Goal: Task Accomplishment & Management: Manage account settings

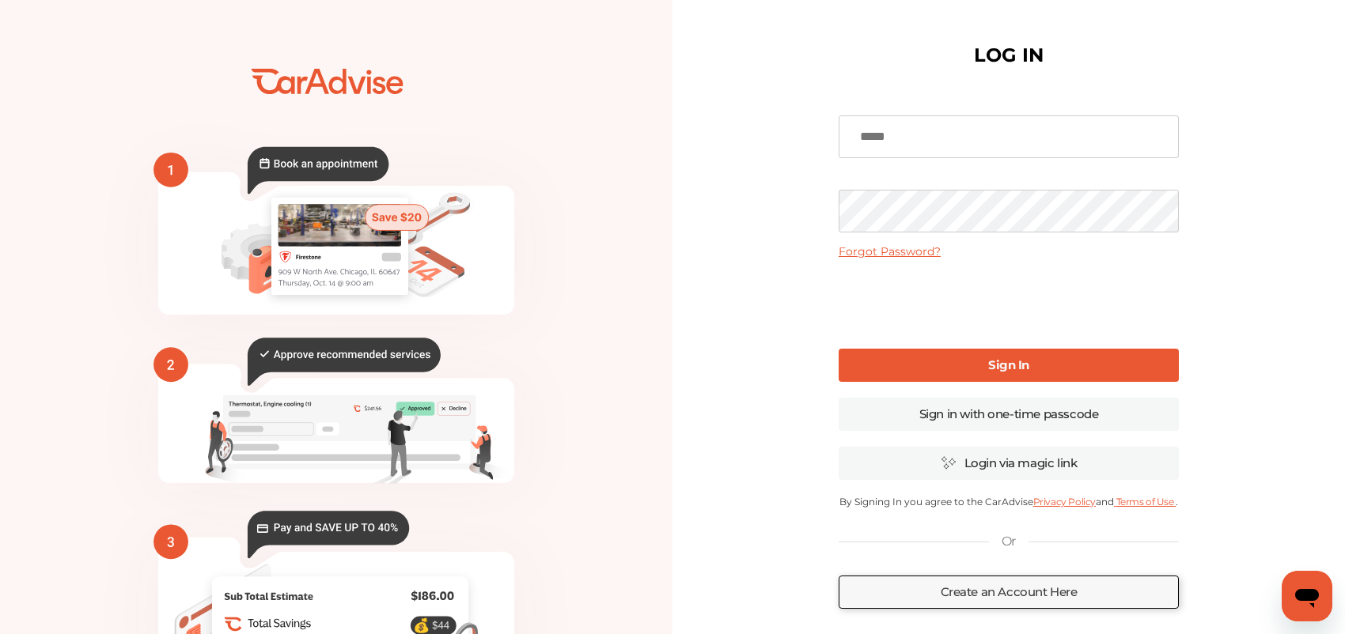
type input "**********"
click at [975, 372] on link "Sign In" at bounding box center [1008, 365] width 340 height 33
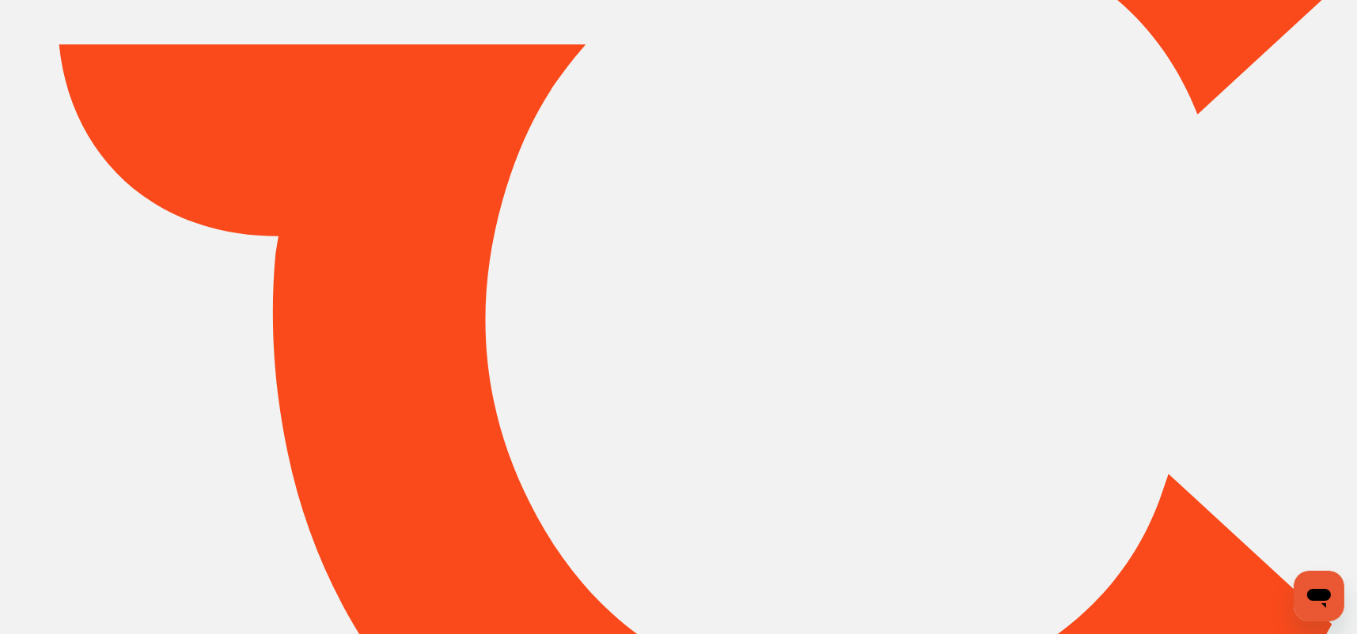
type input "*****"
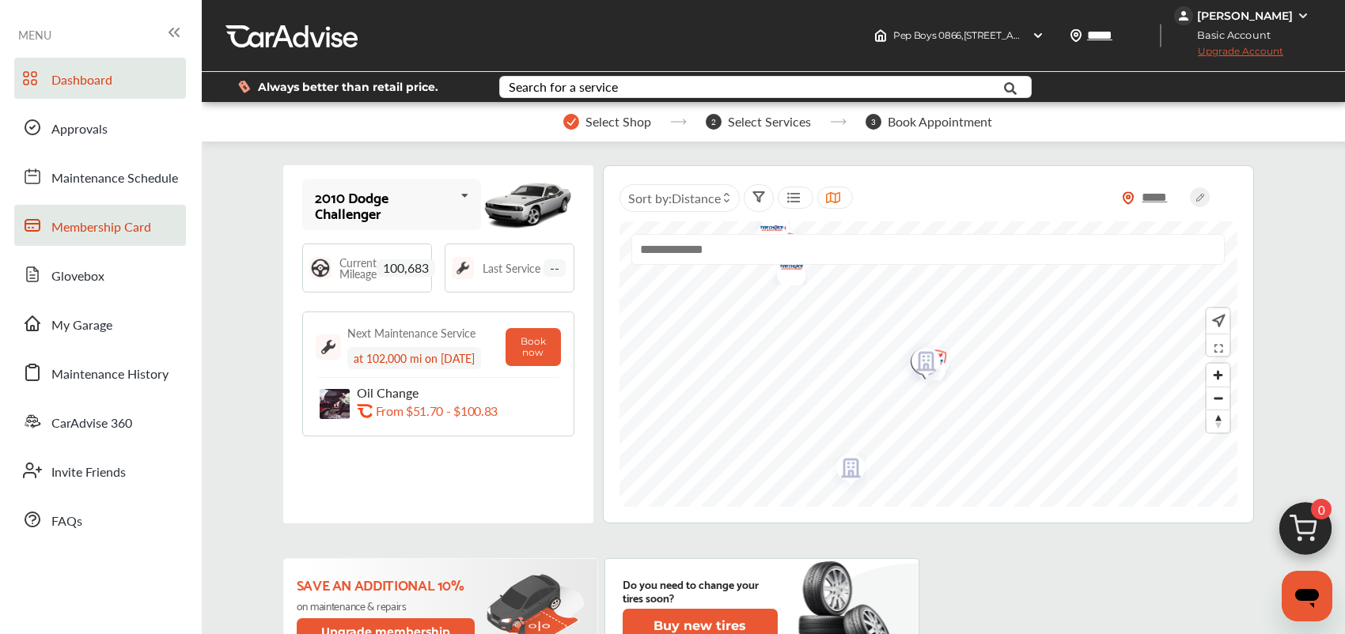
click at [123, 223] on span "Membership Card" at bounding box center [101, 228] width 100 height 21
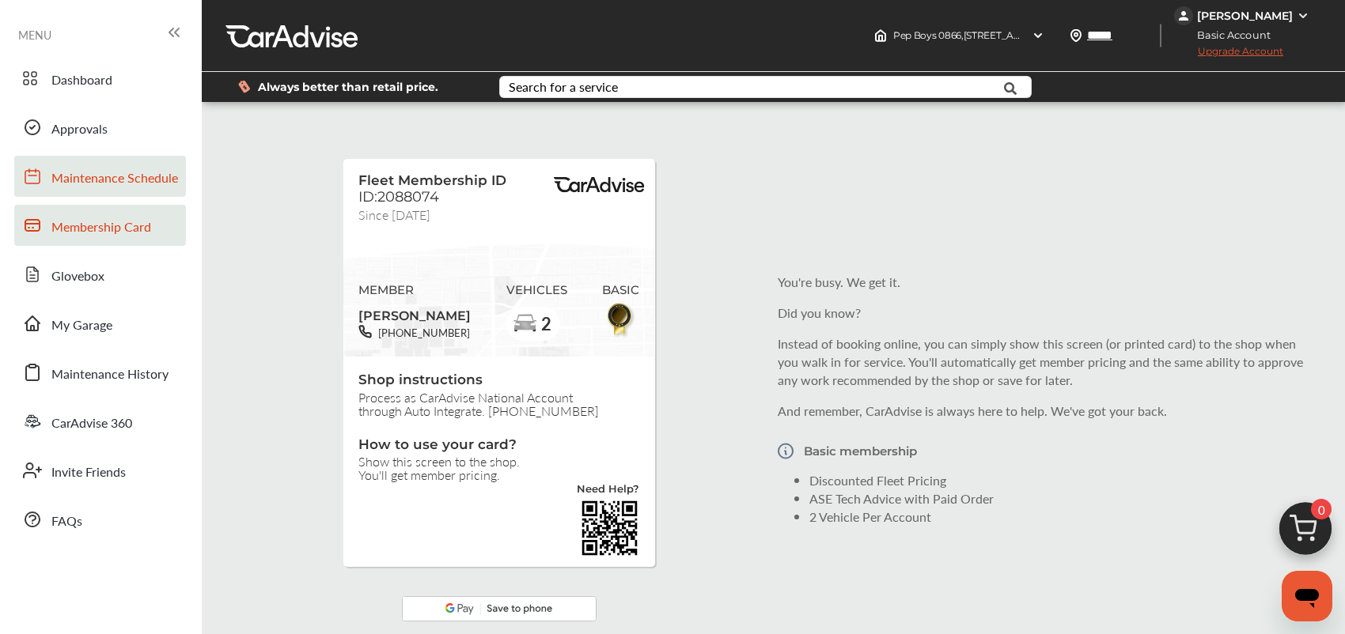
click at [96, 193] on link "Maintenance Schedule" at bounding box center [100, 176] width 172 height 41
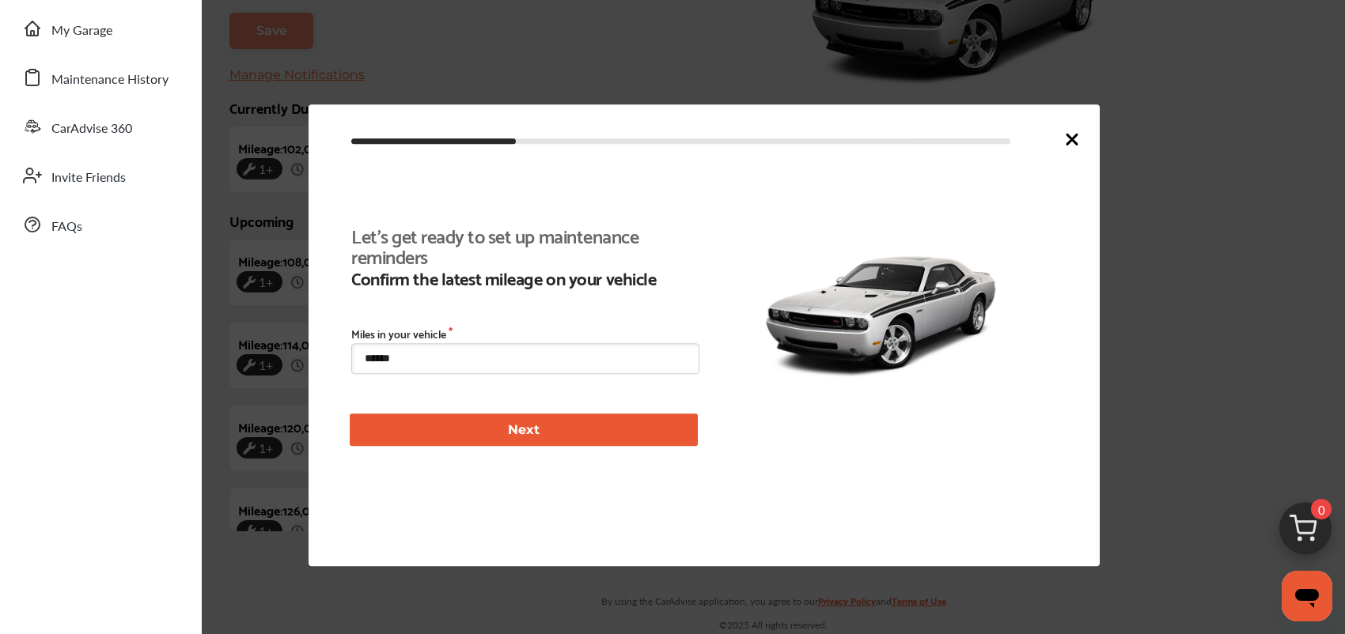
scroll to position [361, 0]
click at [1077, 132] on icon at bounding box center [1071, 139] width 19 height 19
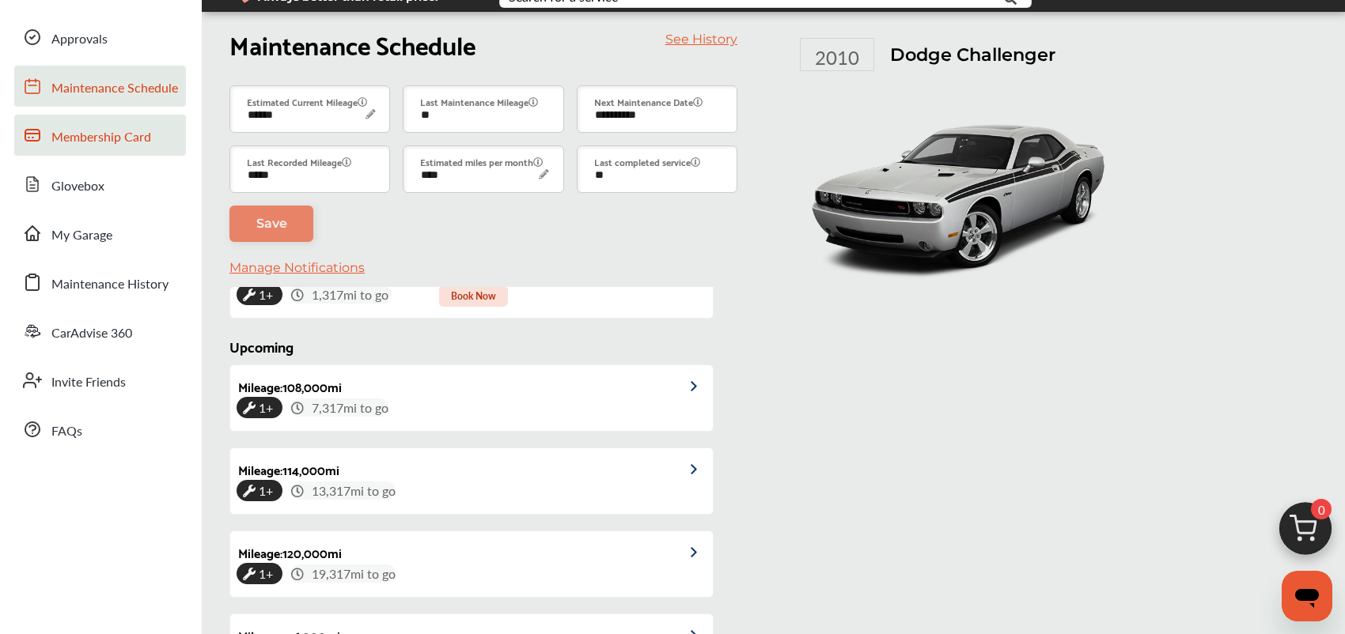
scroll to position [0, 0]
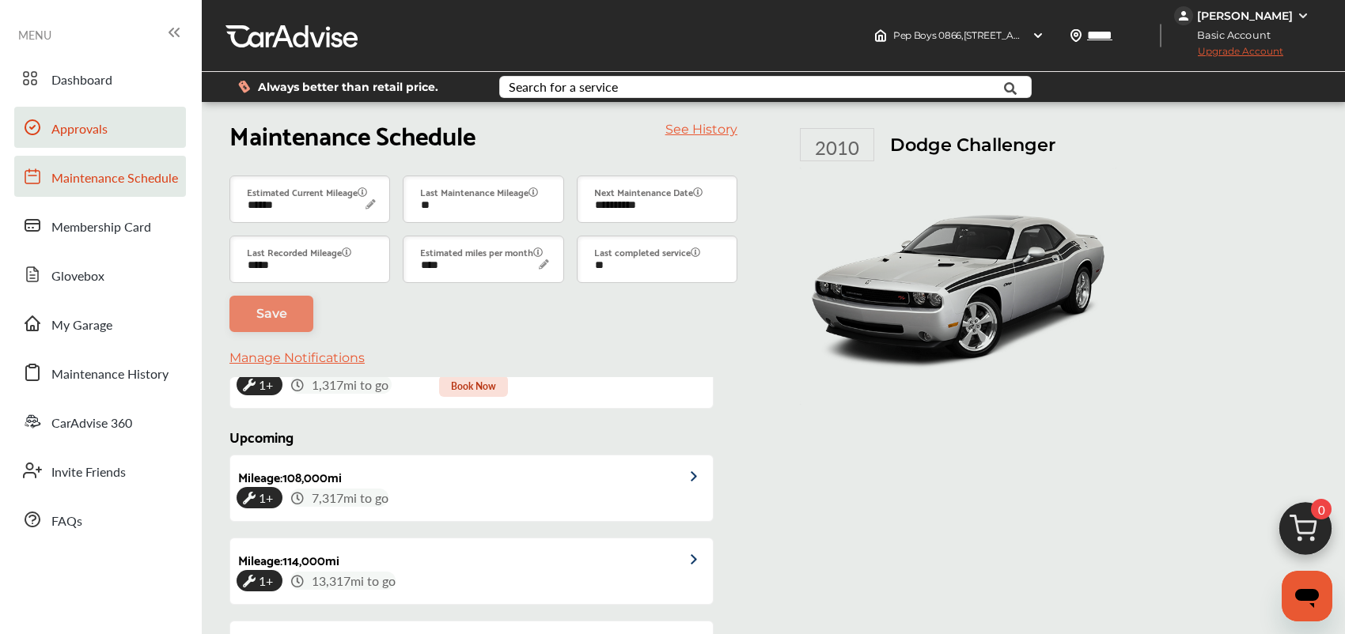
click at [85, 125] on span "Approvals" at bounding box center [79, 129] width 56 height 21
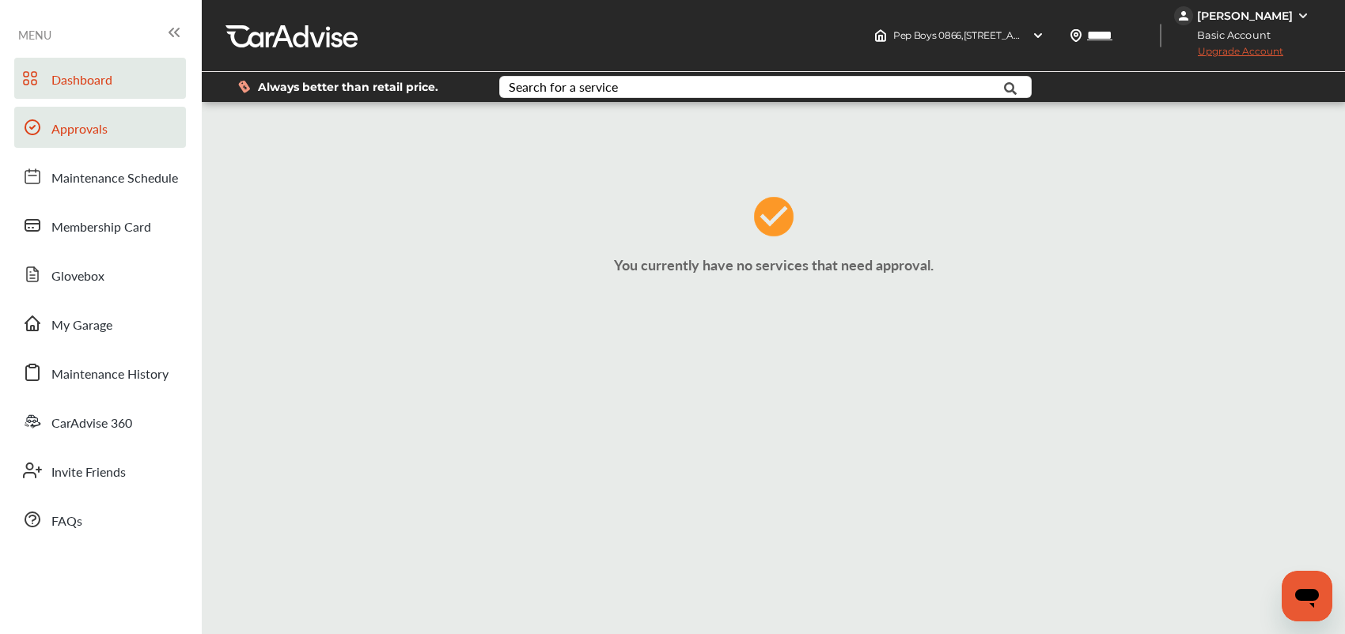
click at [85, 81] on span "Dashboard" at bounding box center [81, 80] width 61 height 21
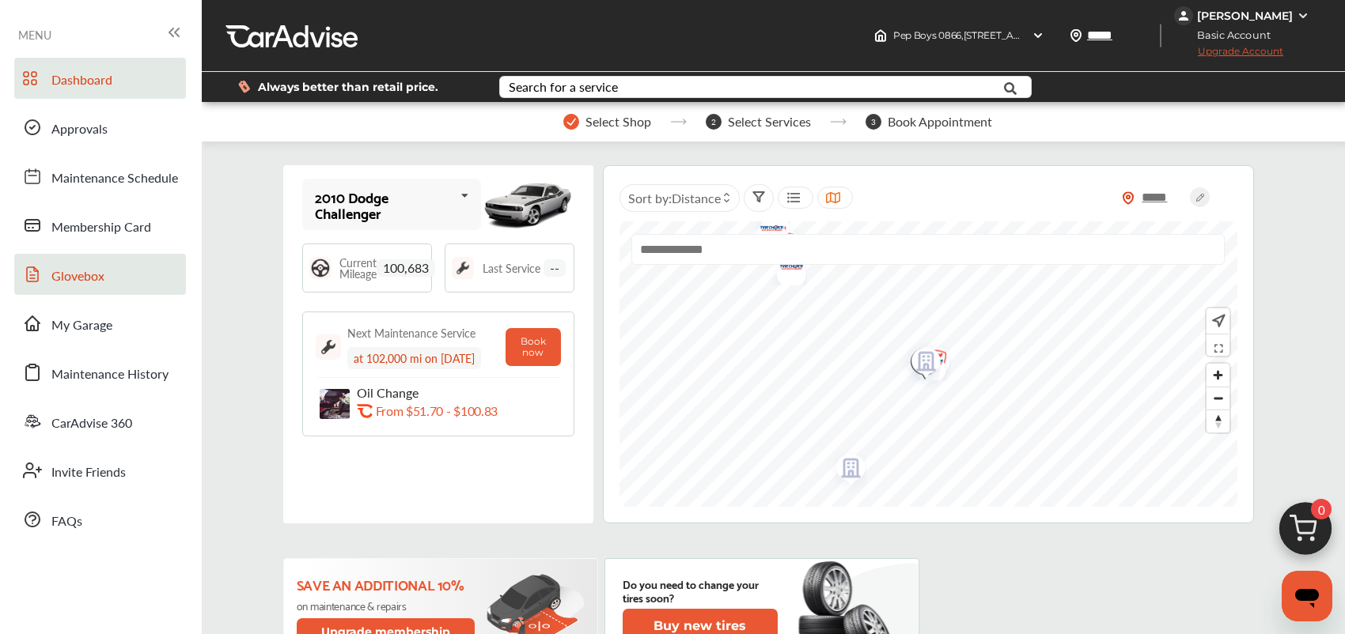
click at [88, 278] on span "Glovebox" at bounding box center [77, 277] width 53 height 21
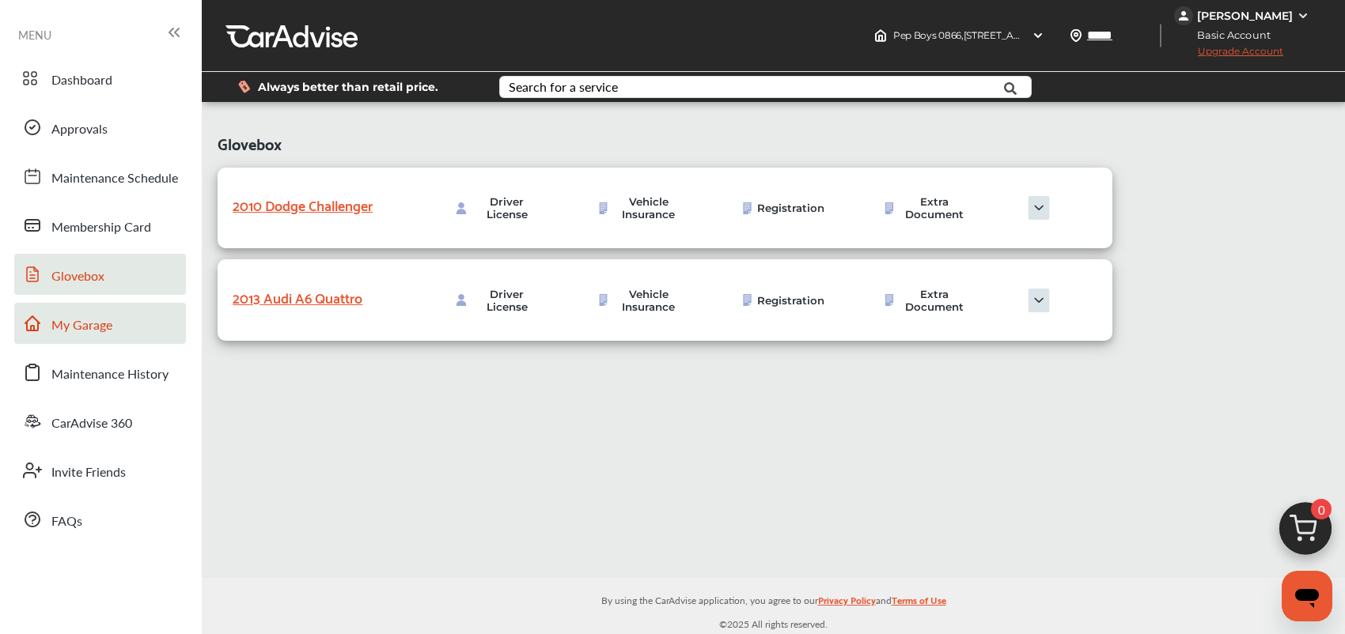
click at [119, 312] on link "My Garage" at bounding box center [100, 323] width 172 height 41
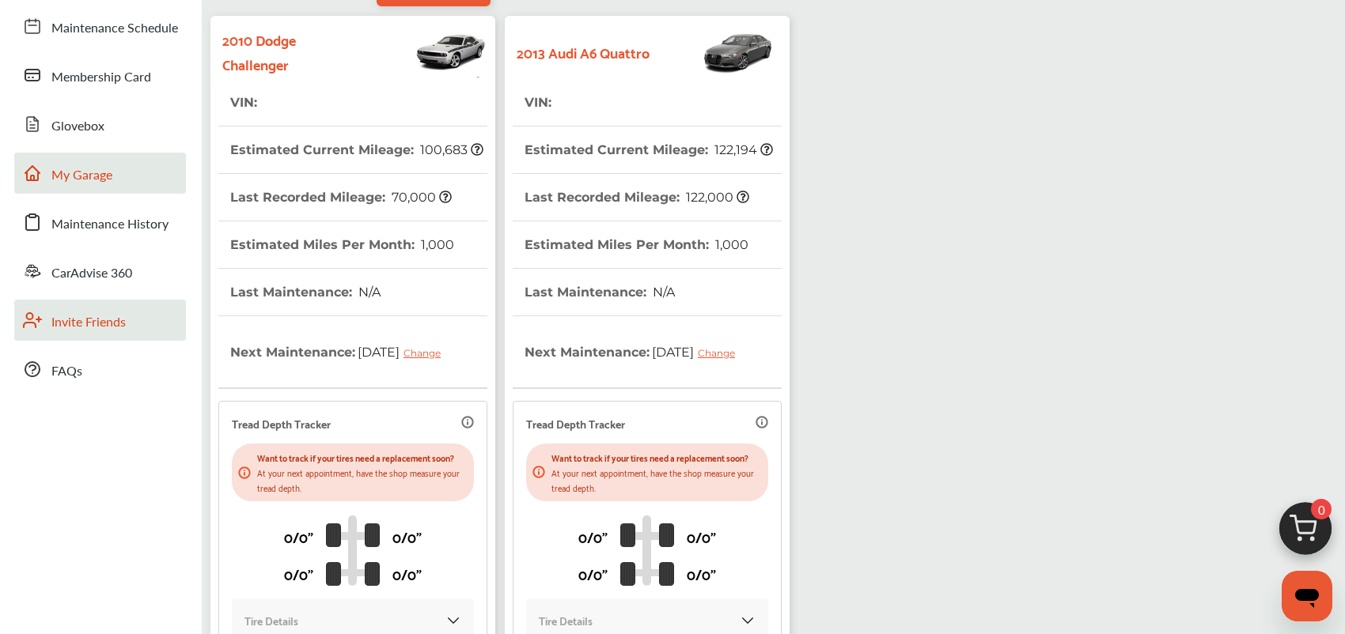
scroll to position [79, 0]
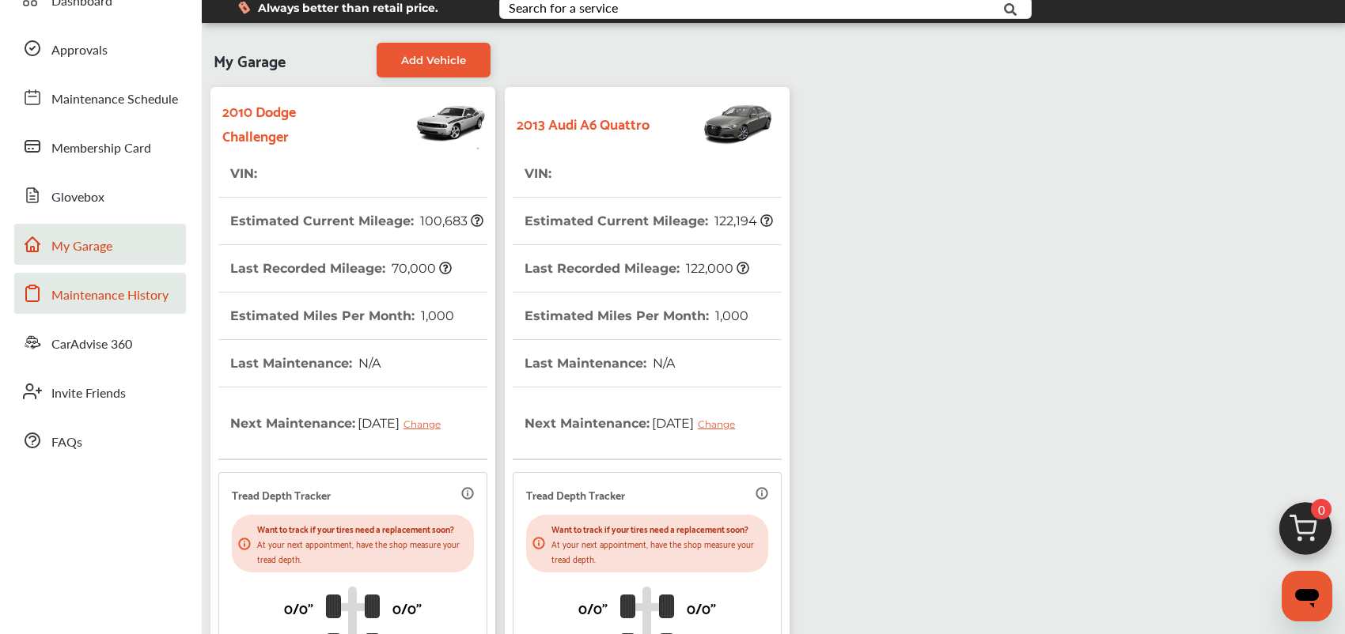
click at [83, 305] on span "Maintenance History" at bounding box center [109, 296] width 117 height 21
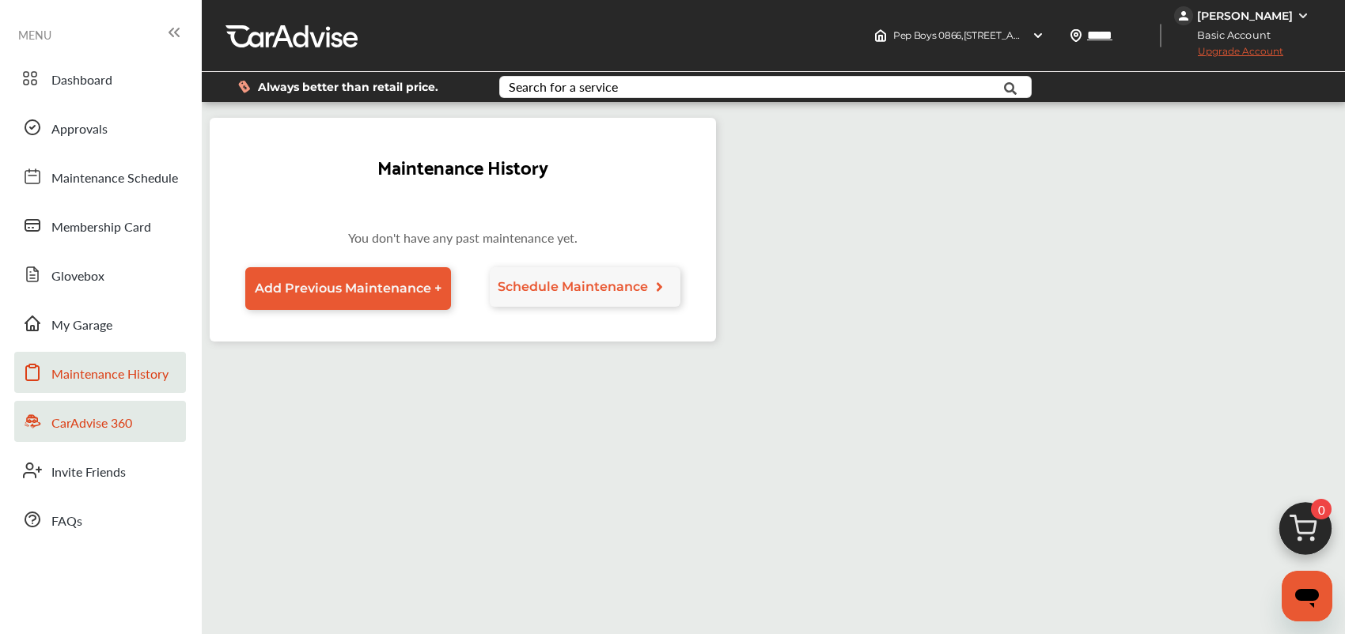
click at [92, 414] on span "CarAdvise 360" at bounding box center [91, 424] width 81 height 21
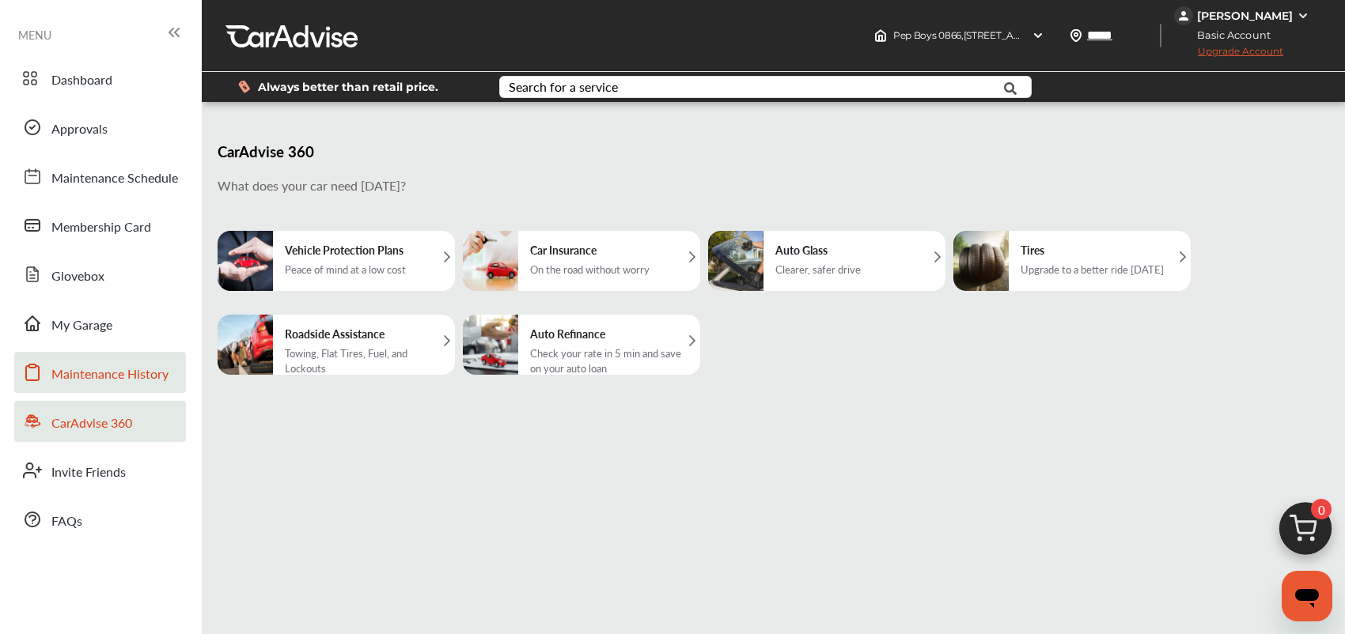
click at [105, 385] on link "Maintenance History" at bounding box center [100, 372] width 172 height 41
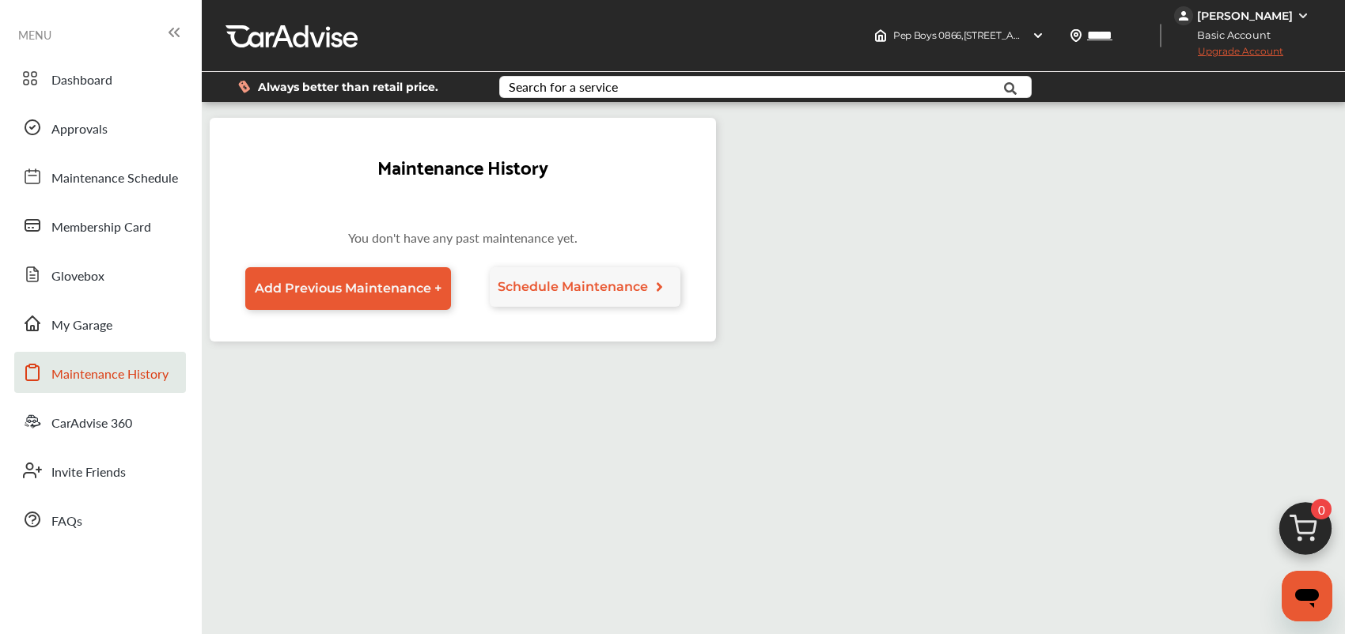
drag, startPoint x: 128, startPoint y: 395, endPoint x: 376, endPoint y: 505, distance: 271.2
click at [376, 505] on div "Maintenance History You don't have any past maintenance yet. Add Previous Maint…" at bounding box center [471, 451] width 522 height 666
click at [190, 25] on div "MENU" at bounding box center [101, 34] width 186 height 31
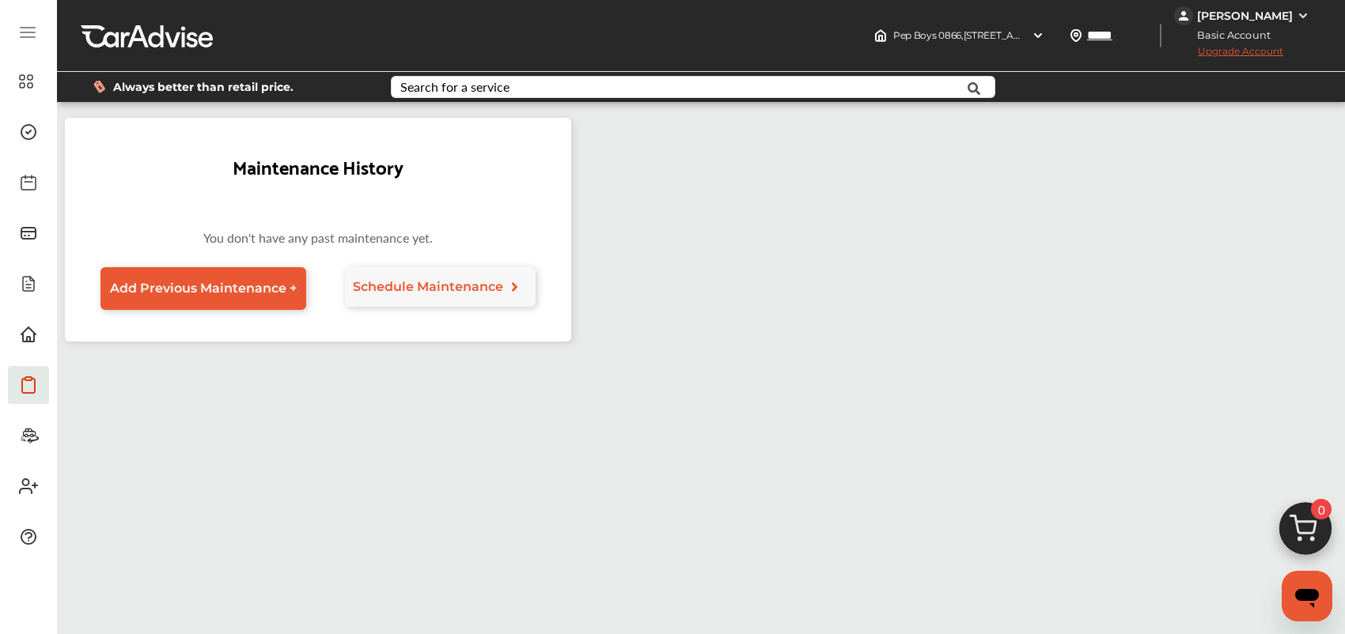
click at [19, 36] on icon at bounding box center [27, 32] width 19 height 19
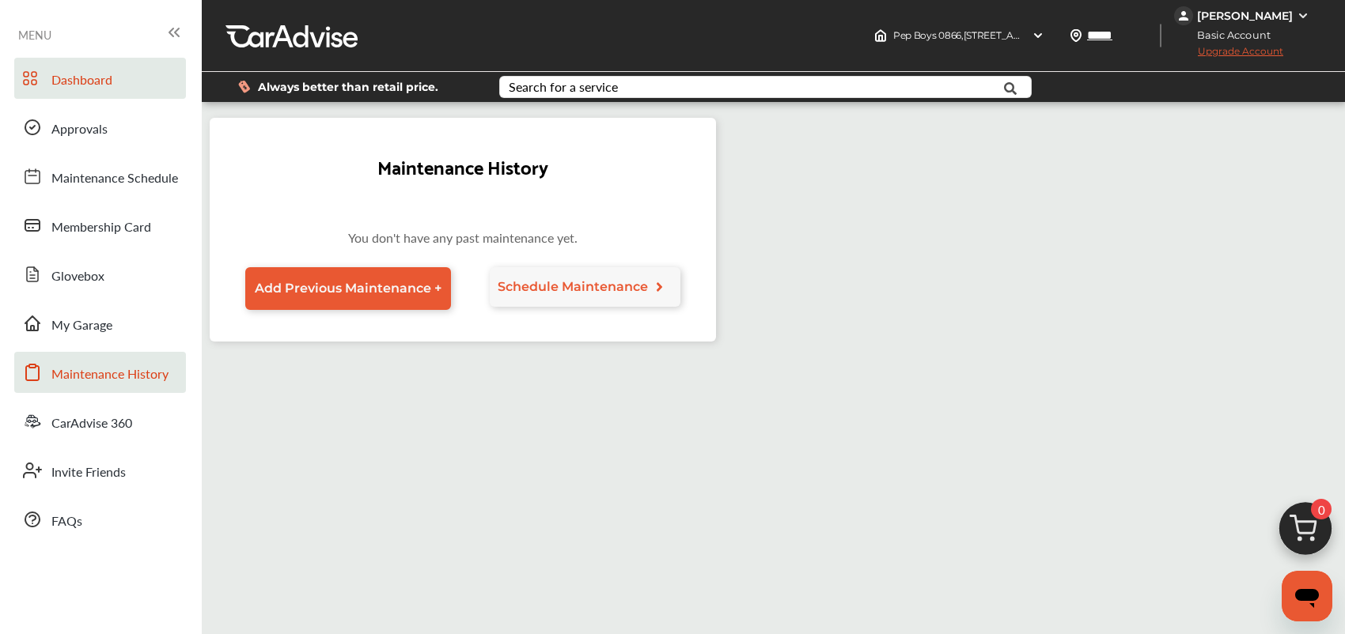
click at [66, 89] on span "Dashboard" at bounding box center [81, 80] width 61 height 21
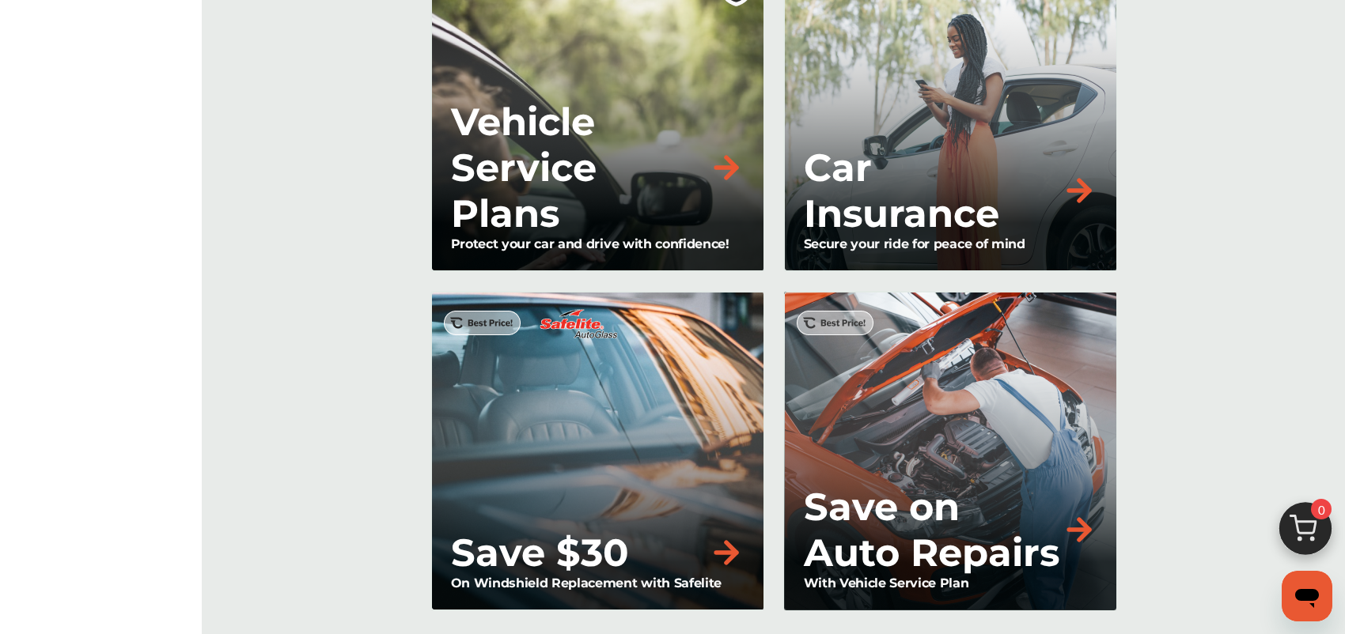
scroll to position [1938, 0]
